Goal: Information Seeking & Learning: Learn about a topic

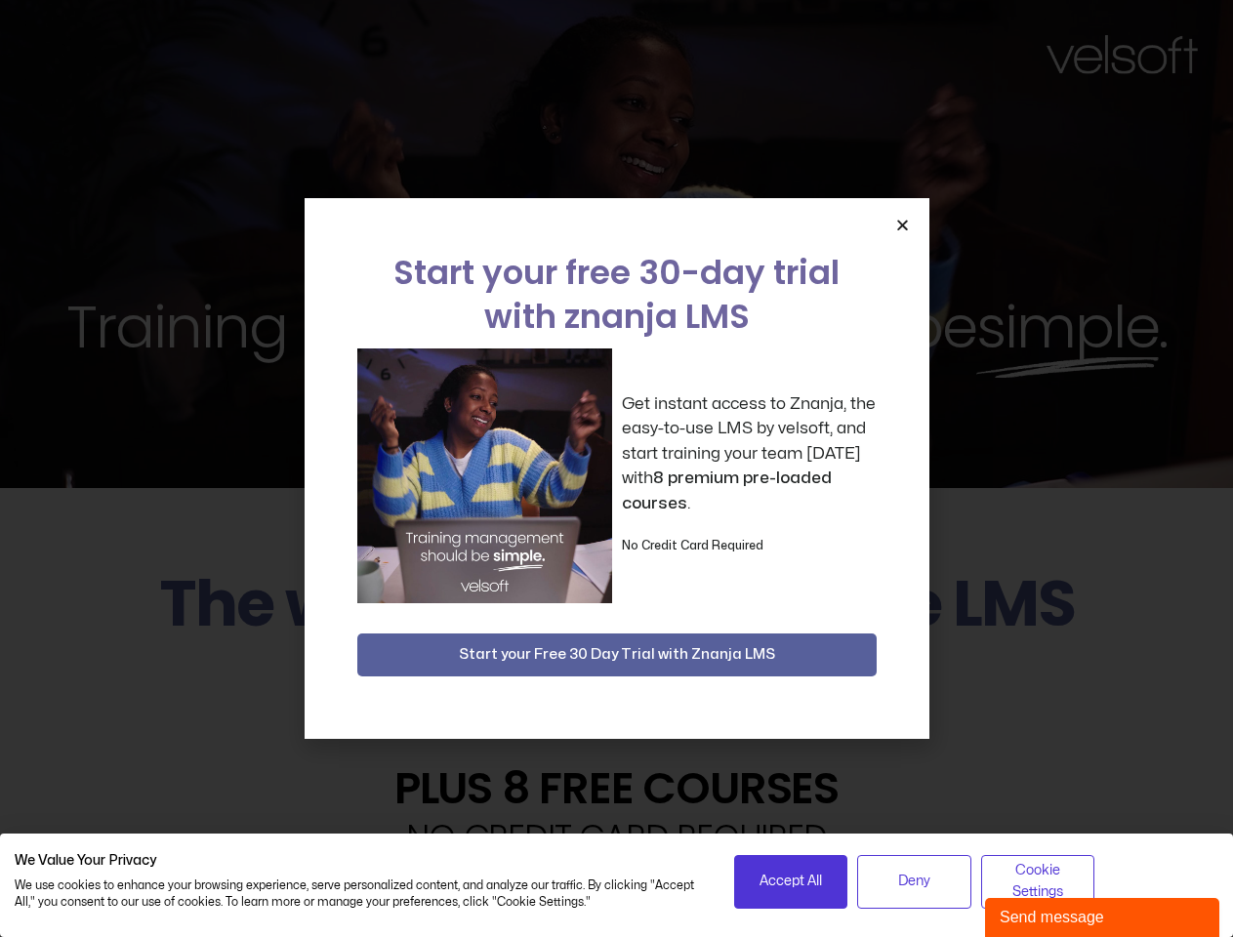
click at [616, 469] on div "Get instant access to Znanja, the easy-to-use LMS by velsoft, and start trainin…" at bounding box center [616, 475] width 519 height 255
click at [902, 225] on icon "Close" at bounding box center [902, 225] width 15 height 15
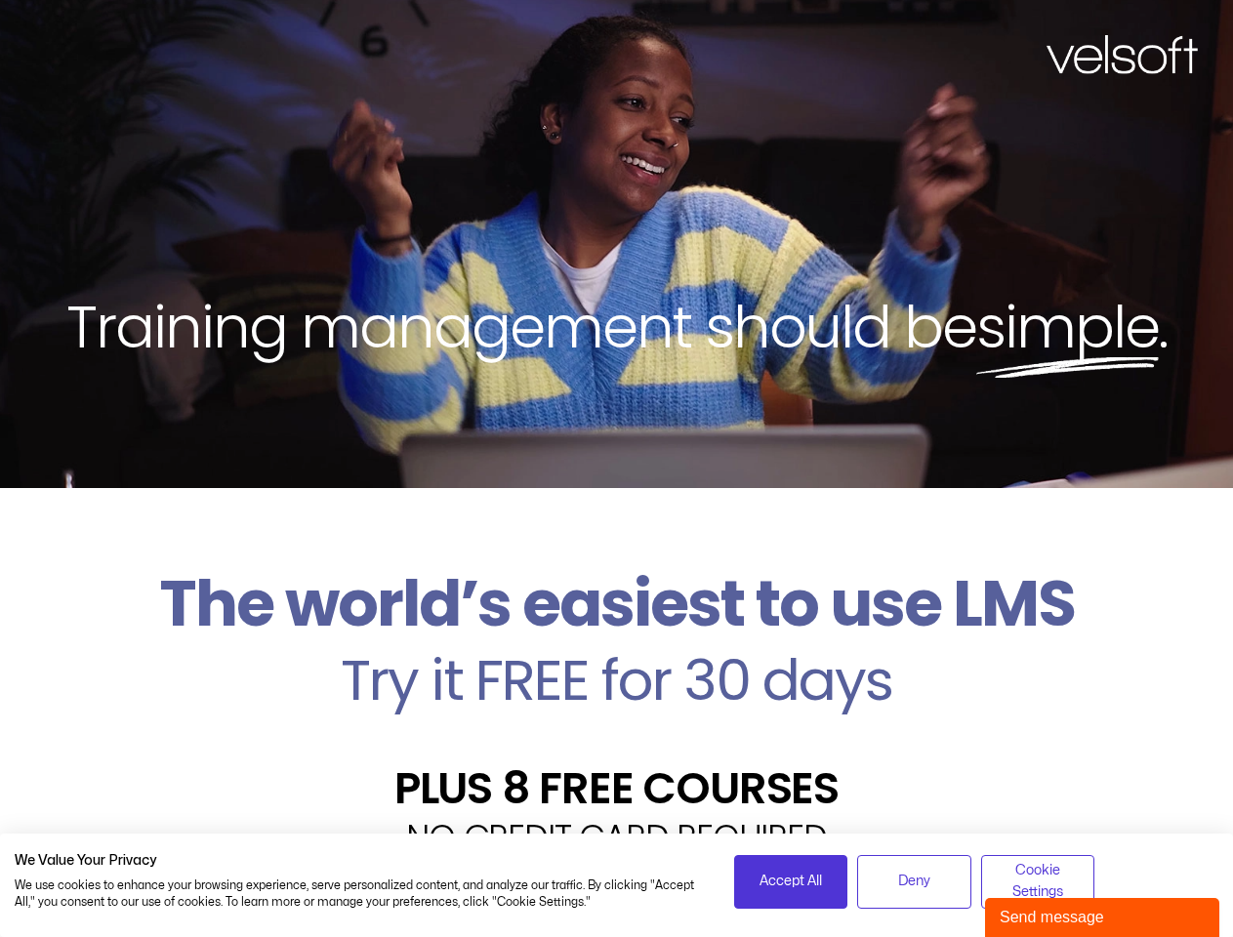
click at [617, 655] on h2 "Try it FREE for 30 days" at bounding box center [617, 680] width 1204 height 57
click at [791, 881] on span "Accept All" at bounding box center [790, 881] width 62 height 21
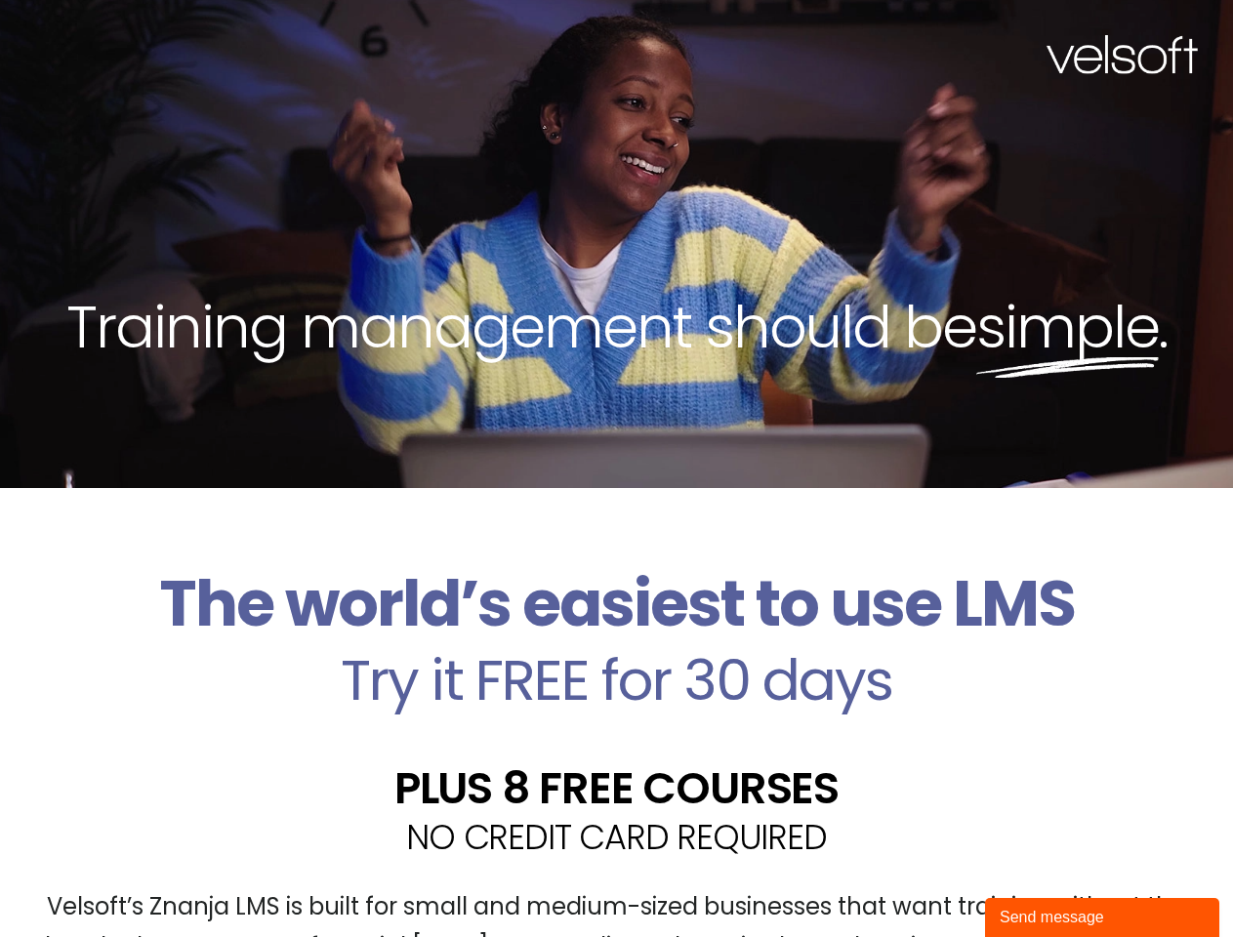
click at [914, 881] on div "Velsoft’s Znanja LMS is built for small and medium-sized businesses that want t…" at bounding box center [617, 935] width 1204 height 143
click at [1038, 881] on div "Velsoft’s Znanja LMS is built for small and medium-sized businesses that want t…" at bounding box center [617, 935] width 1204 height 143
click at [1102, 918] on div "Send message" at bounding box center [1102, 917] width 205 height 23
